Goal: Transaction & Acquisition: Purchase product/service

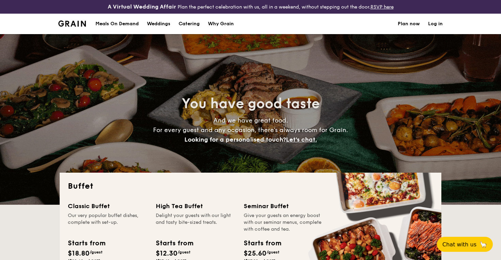
select select
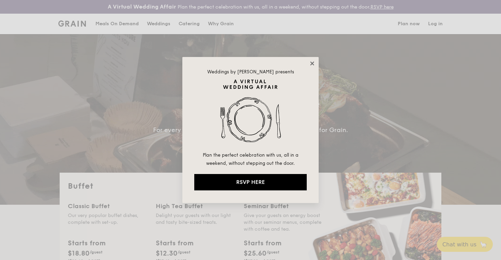
click at [311, 64] on icon at bounding box center [312, 63] width 4 height 4
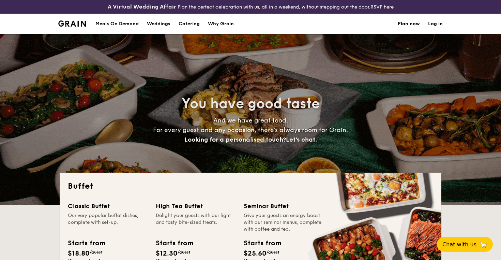
click at [195, 22] on h1 "Catering" at bounding box center [189, 24] width 21 height 20
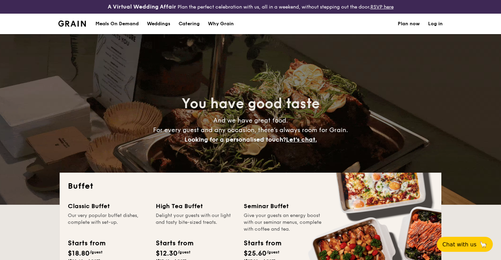
click at [187, 25] on h1 "Catering" at bounding box center [189, 24] width 21 height 20
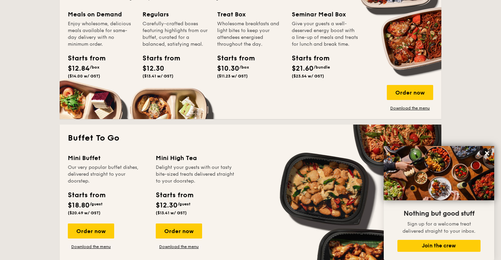
scroll to position [348, 0]
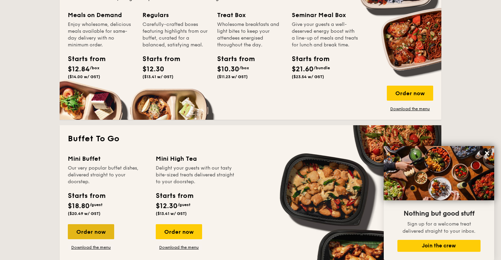
click at [89, 230] on div "Order now" at bounding box center [91, 231] width 46 height 15
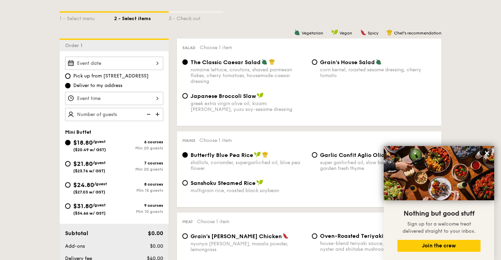
scroll to position [169, 0]
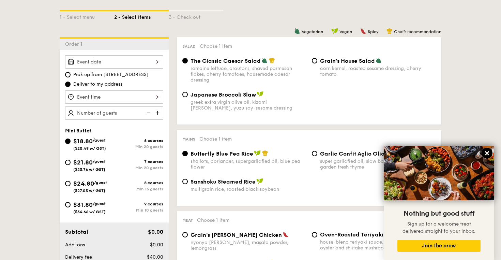
click at [488, 153] on icon at bounding box center [487, 153] width 4 height 4
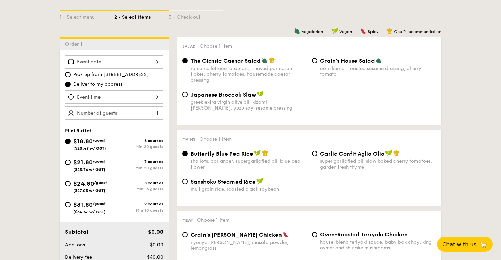
click at [341, 157] on span "Garlic Confit Aglio Olio" at bounding box center [352, 153] width 64 height 6
click at [317, 156] on input "Garlic Confit Aglio Olio super garlicfied oil, slow baked cherry tomatoes, gard…" at bounding box center [314, 153] width 5 height 5
radio input "true"
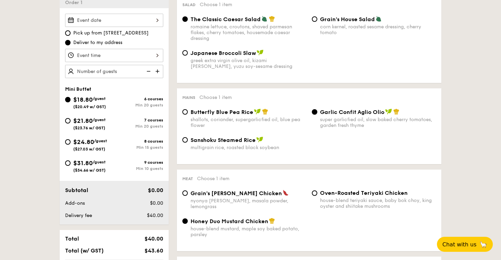
scroll to position [210, 0]
click at [240, 193] on span "Grain's [PERSON_NAME] Chicken" at bounding box center [236, 194] width 91 height 6
click at [188, 193] on input "Grain's [PERSON_NAME] Chicken nyonya [PERSON_NAME], masala powder, lemongrass" at bounding box center [184, 193] width 5 height 5
radio input "true"
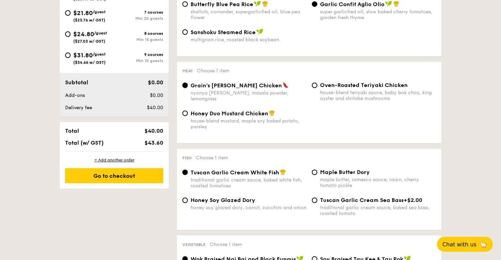
scroll to position [356, 0]
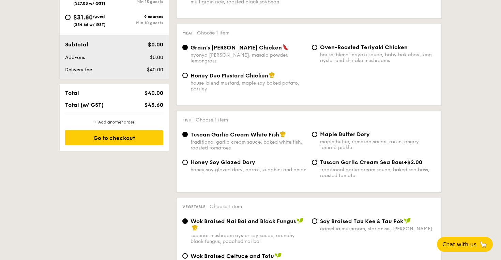
click at [272, 168] on div "Honey Soy Glazed Dory honey soy glazed dory, carrot, zucchini and onion" at bounding box center [249, 166] width 116 height 14
click at [188, 165] on input "Honey Soy Glazed Dory honey soy glazed dory, carrot, zucchini and onion" at bounding box center [184, 161] width 5 height 5
radio input "true"
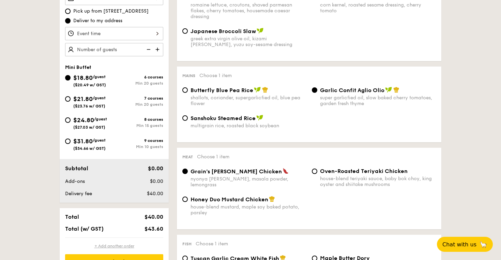
scroll to position [131, 0]
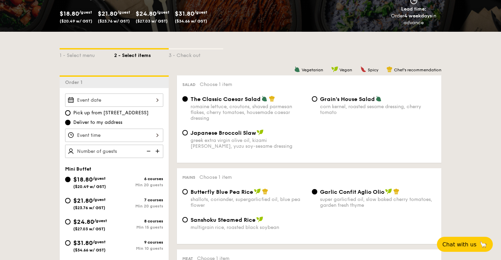
click at [152, 133] on div at bounding box center [114, 134] width 98 height 13
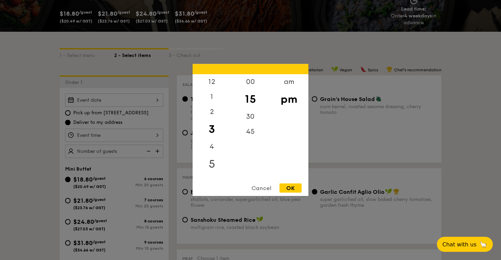
click at [210, 163] on div "5" at bounding box center [212, 164] width 39 height 20
click at [253, 135] on div "45" at bounding box center [250, 134] width 39 height 20
click at [292, 188] on div "OK" at bounding box center [290, 187] width 22 height 9
type input "5:45PM"
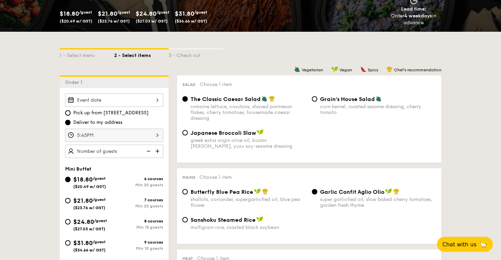
click at [158, 151] on img at bounding box center [158, 150] width 10 height 13
click at [150, 152] on img at bounding box center [148, 150] width 10 height 13
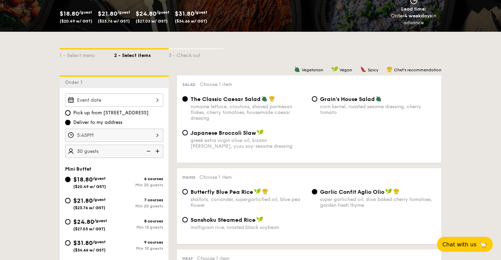
click at [150, 152] on img at bounding box center [148, 150] width 10 height 13
type input "20 guests"
click at [150, 152] on img at bounding box center [148, 150] width 10 height 13
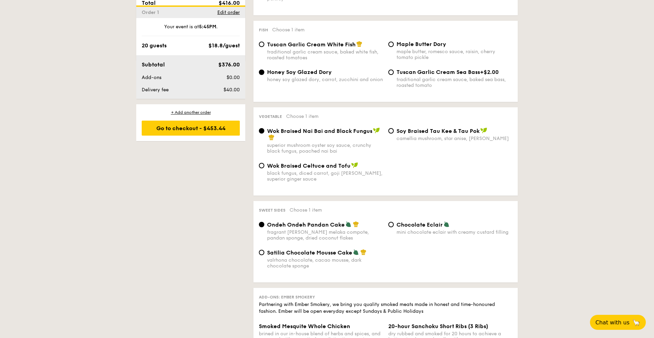
scroll to position [0, 0]
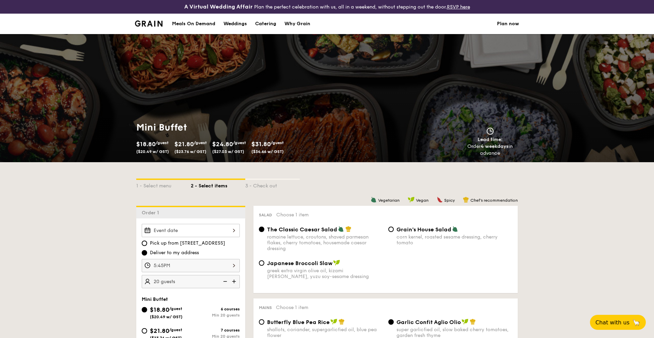
click at [273, 24] on div "Catering" at bounding box center [265, 24] width 21 height 20
select select
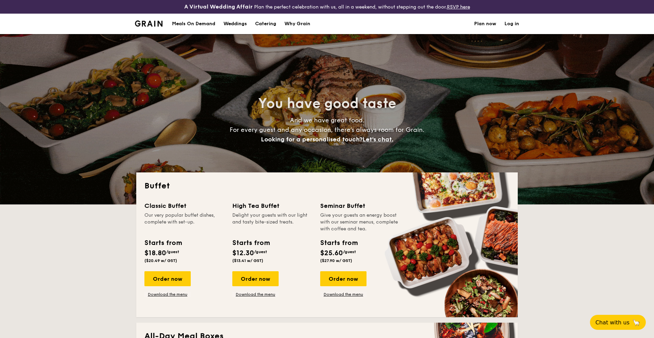
scroll to position [16, 0]
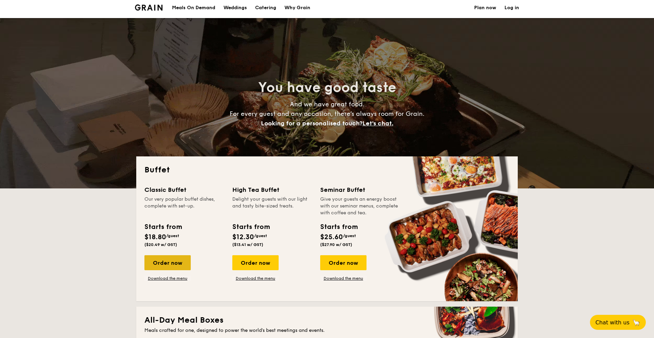
click at [176, 259] on div "Order now" at bounding box center [167, 262] width 46 height 15
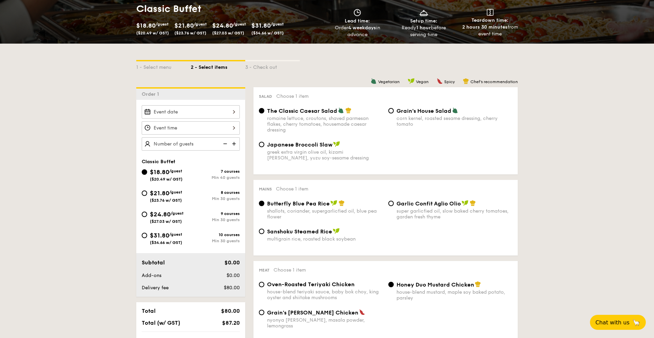
scroll to position [99, 0]
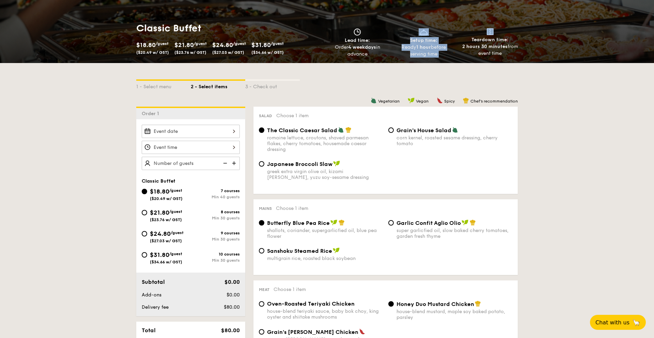
drag, startPoint x: 414, startPoint y: 34, endPoint x: 480, endPoint y: 35, distance: 65.5
click at [480, 35] on div "Lead time: Order 4 weekdays in advance Setup time: Ready 1 hour before serving …" at bounding box center [423, 42] width 199 height 29
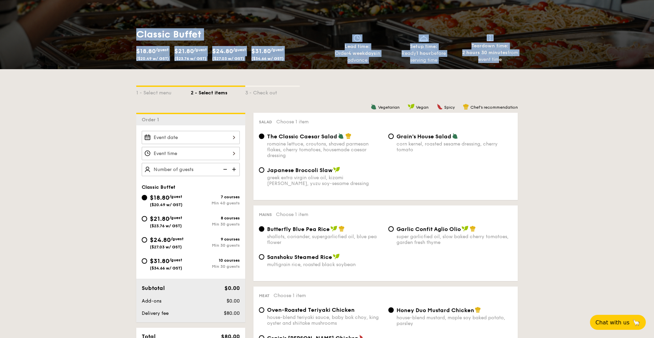
scroll to position [86, 0]
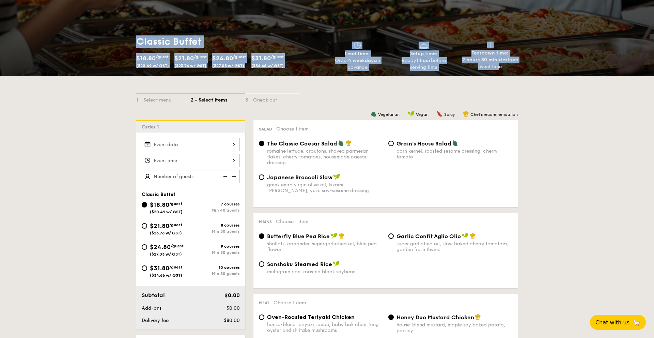
drag, startPoint x: 496, startPoint y: 56, endPoint x: 329, endPoint y: 6, distance: 174.7
click at [328, 6] on div "Classic Buffet $18.80 /guest ($20.49 w/ GST) $21.80 /guest ($23.76 w/ GST) $24.…" at bounding box center [327, 12] width 654 height 128
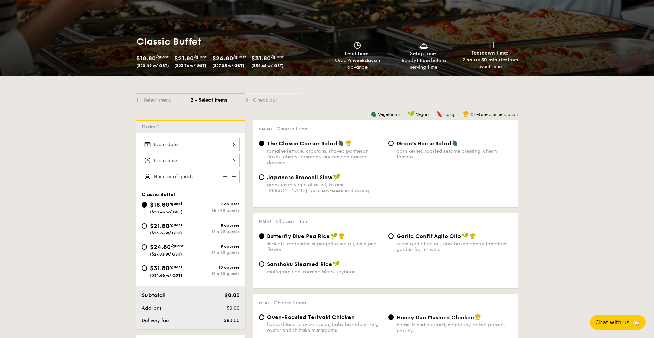
click at [501, 56] on div "Classic Buffet $18.80 /guest ($20.49 w/ GST) $21.80 /guest ($23.76 w/ GST) $24.…" at bounding box center [327, 53] width 654 height 46
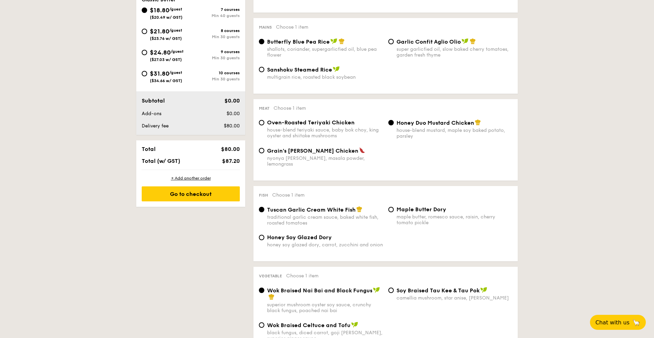
scroll to position [0, 0]
